Goal: Task Accomplishment & Management: Manage account settings

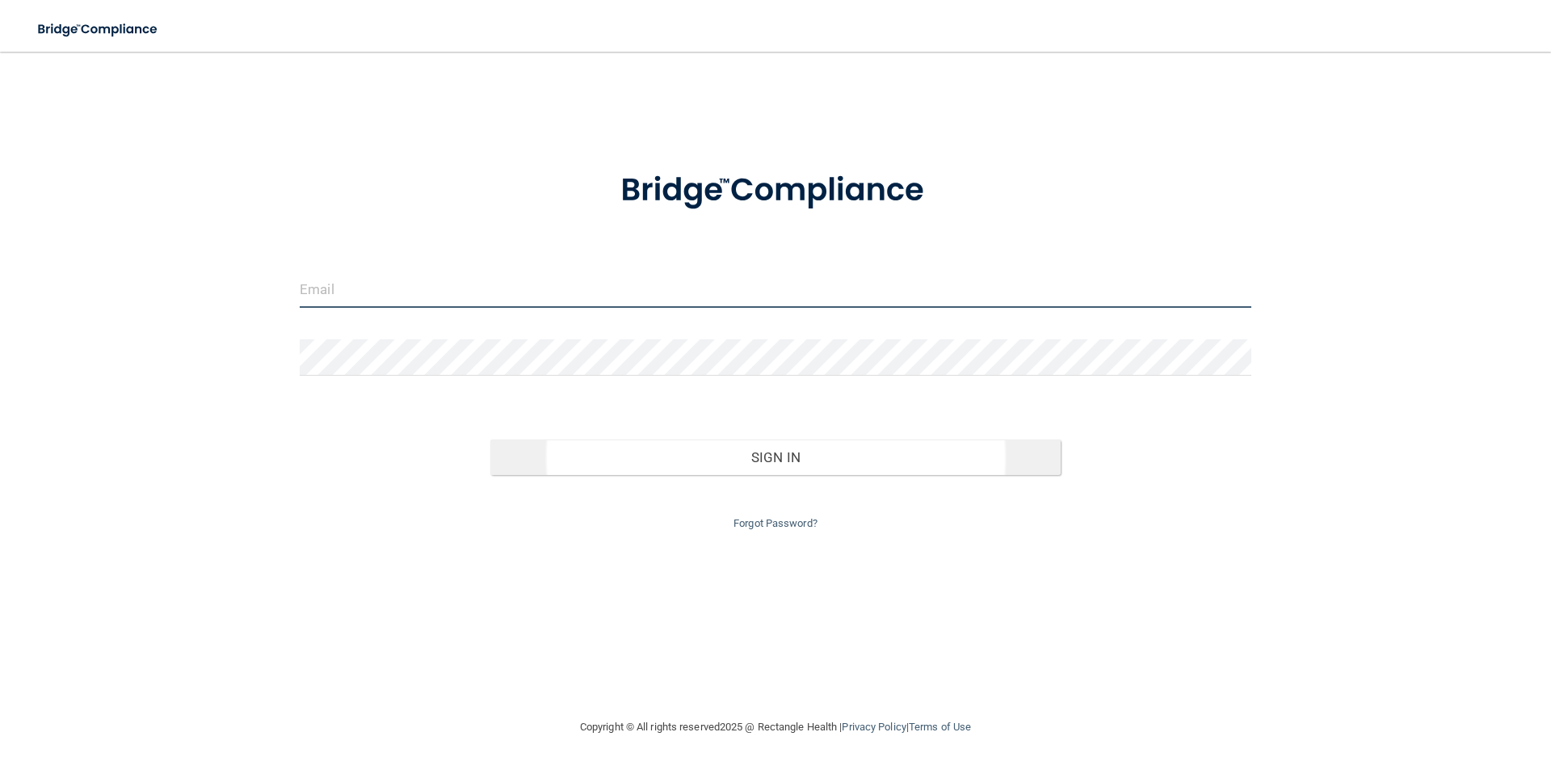
type input "[EMAIL_ADDRESS][DOMAIN_NAME]"
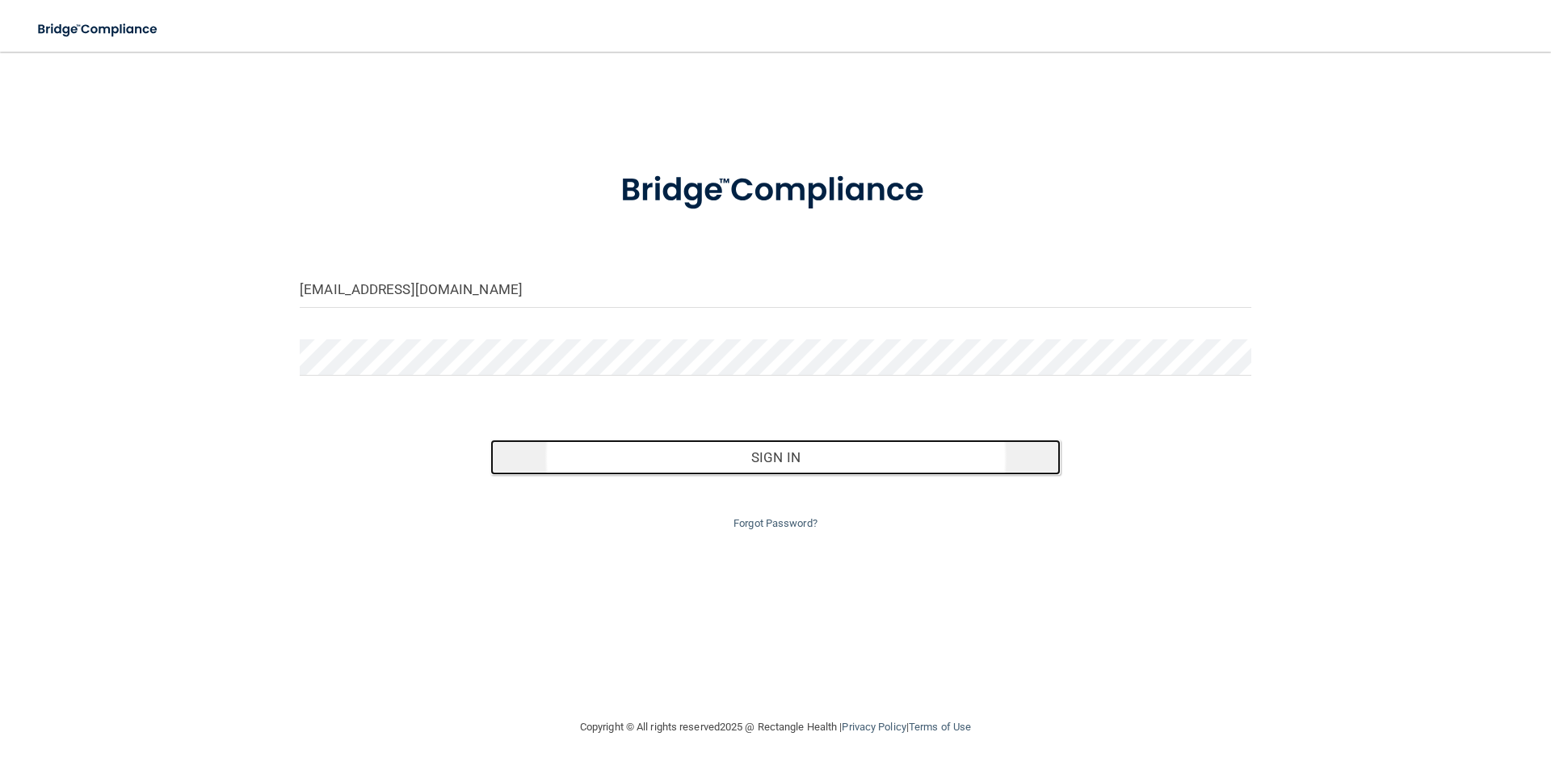
click at [811, 458] on button "Sign In" at bounding box center [775, 457] width 571 height 36
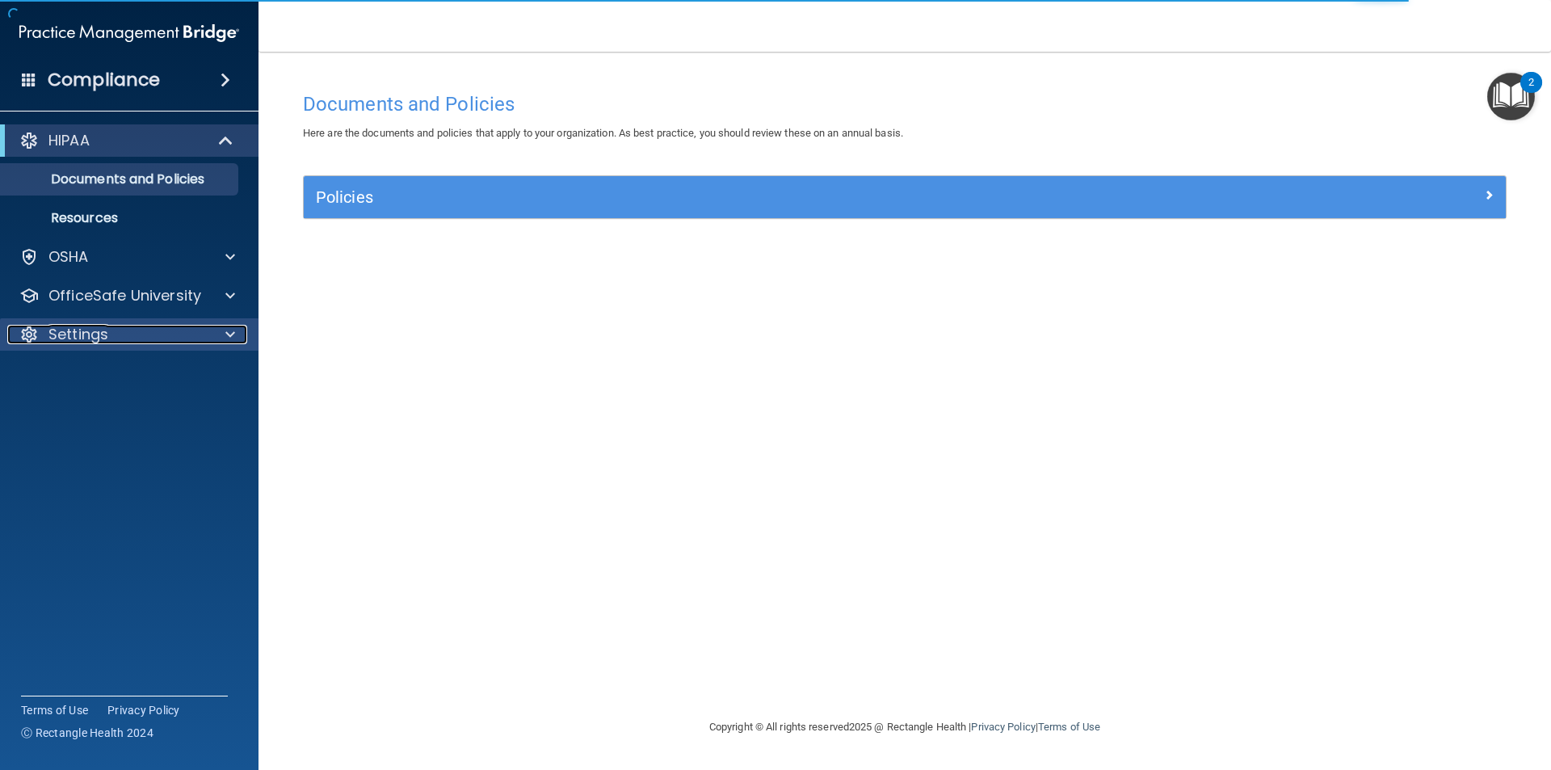
click at [92, 329] on p "Settings" at bounding box center [78, 334] width 60 height 19
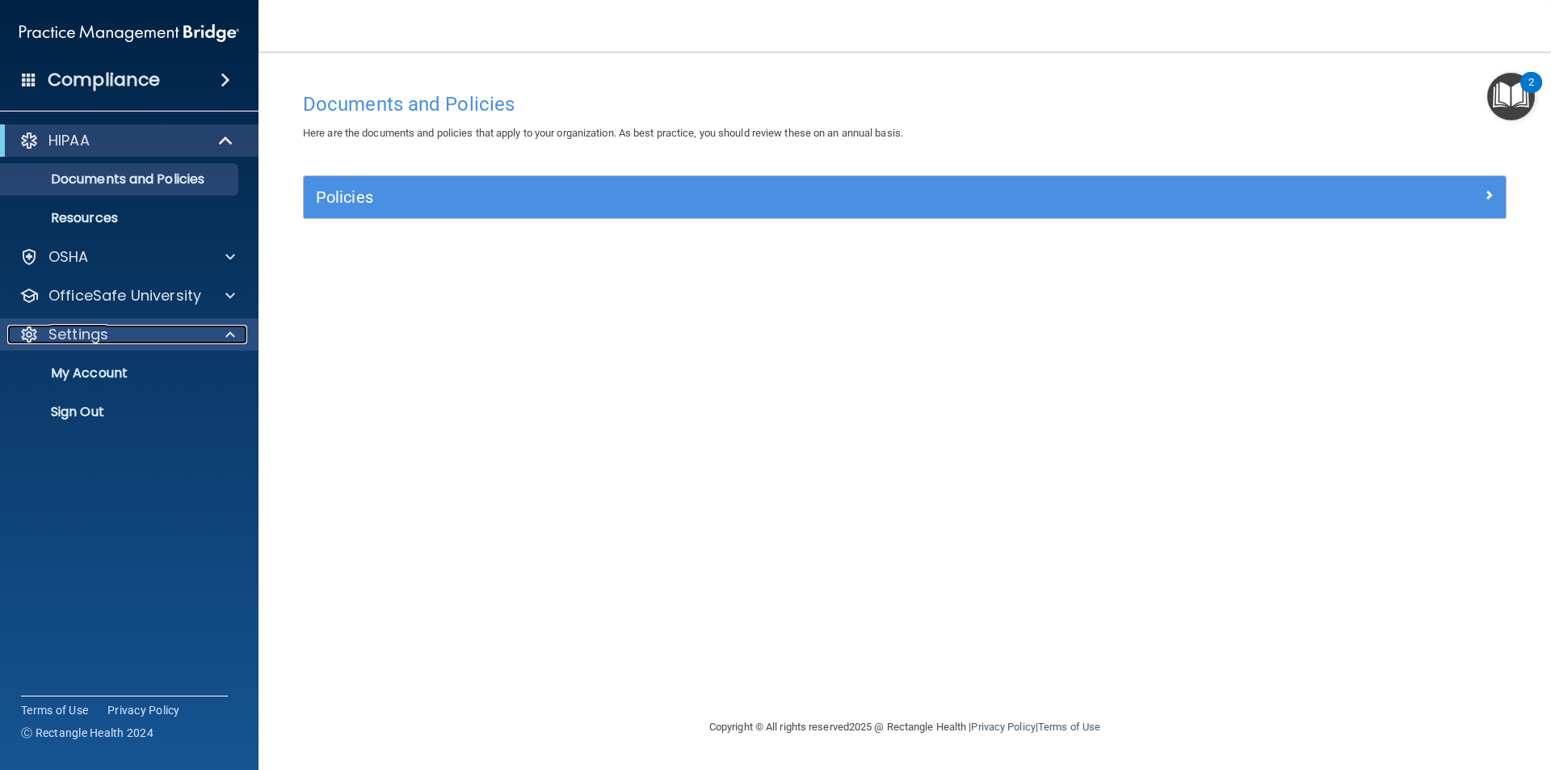
click at [115, 335] on div "Settings" at bounding box center [107, 334] width 200 height 19
